Goal: Find specific page/section: Find specific page/section

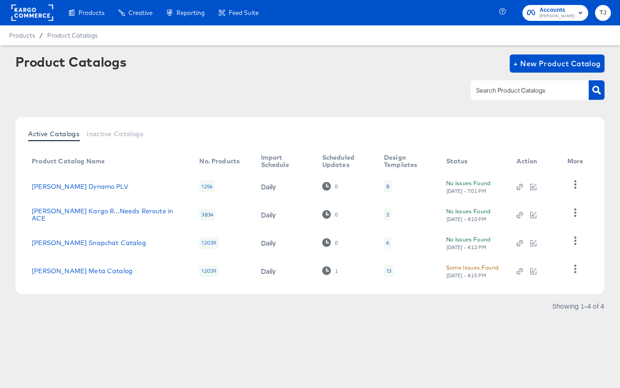
click at [24, 18] on rect at bounding box center [32, 13] width 42 height 16
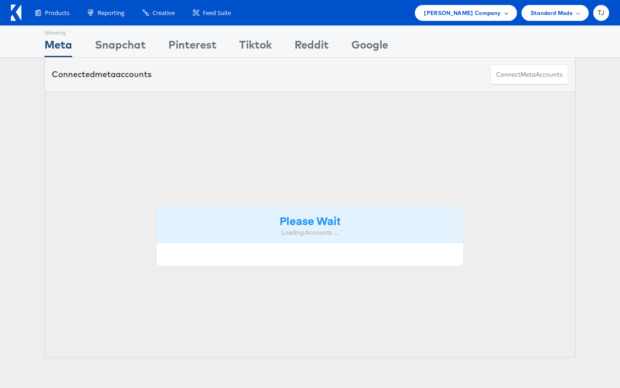
click at [495, 14] on span "Steve Madden Company" at bounding box center [462, 13] width 77 height 10
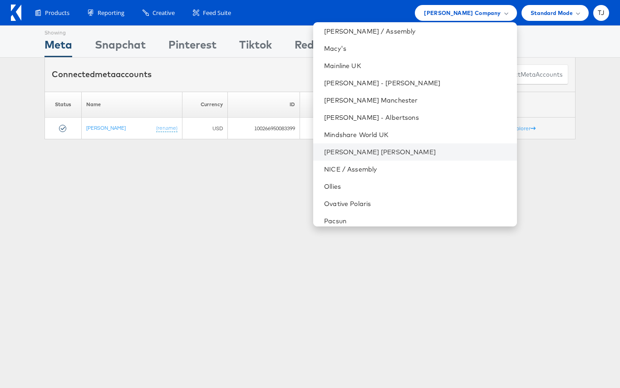
scroll to position [987, 0]
click at [420, 149] on link "[PERSON_NAME] [PERSON_NAME]" at bounding box center [416, 150] width 185 height 9
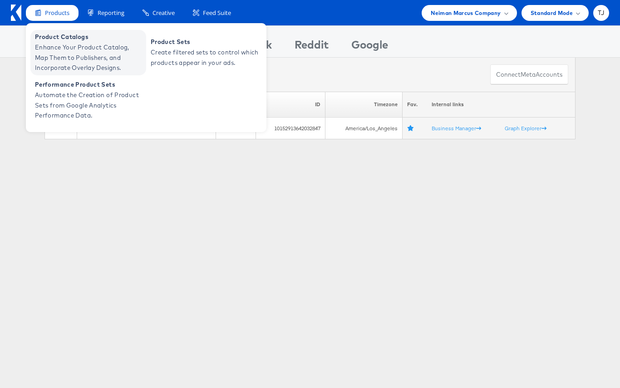
click at [58, 52] on span "Enhance Your Product Catalog, Map Them to Publishers, and Incorporate Overlay D…" at bounding box center [89, 57] width 109 height 31
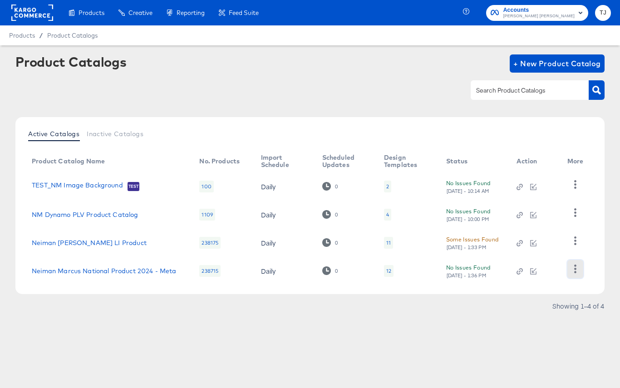
click at [578, 272] on icon "button" at bounding box center [575, 269] width 9 height 9
drag, startPoint x: 543, startPoint y: 224, endPoint x: 534, endPoint y: 226, distance: 8.3
click at [538, 225] on div "HUD Checks (Internal)" at bounding box center [538, 224] width 91 height 15
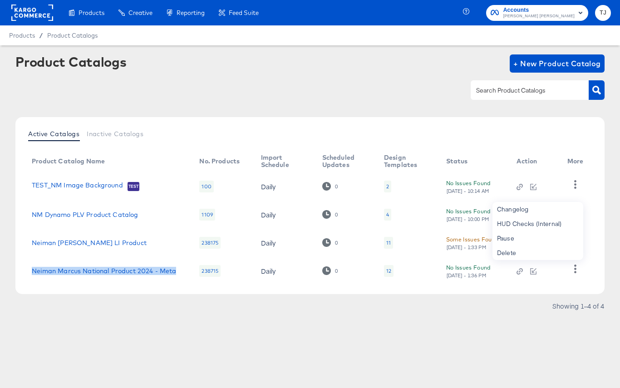
drag, startPoint x: 54, startPoint y: 279, endPoint x: 25, endPoint y: 270, distance: 30.6
click at [26, 270] on td "Neiman Marcus National Product 2024 - Meta" at bounding box center [109, 271] width 168 height 28
copy link "Neiman Marcus National Product 2024 - Meta"
click at [80, 295] on div "Active Catalogs Inactive Catalogs Product Catalog Name No. Products Import Sche…" at bounding box center [309, 217] width 589 height 201
drag, startPoint x: 25, startPoint y: 267, endPoint x: 60, endPoint y: 280, distance: 37.6
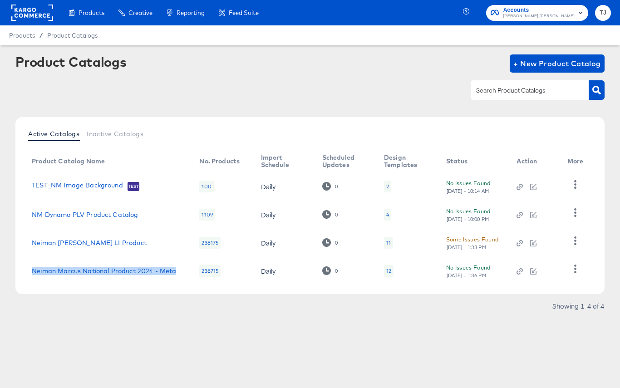
click at [60, 280] on td "Neiman Marcus National Product 2024 - Meta" at bounding box center [109, 271] width 168 height 28
copy link "Neiman Marcus National Product 2024 - Meta"
